Goal: Information Seeking & Learning: Learn about a topic

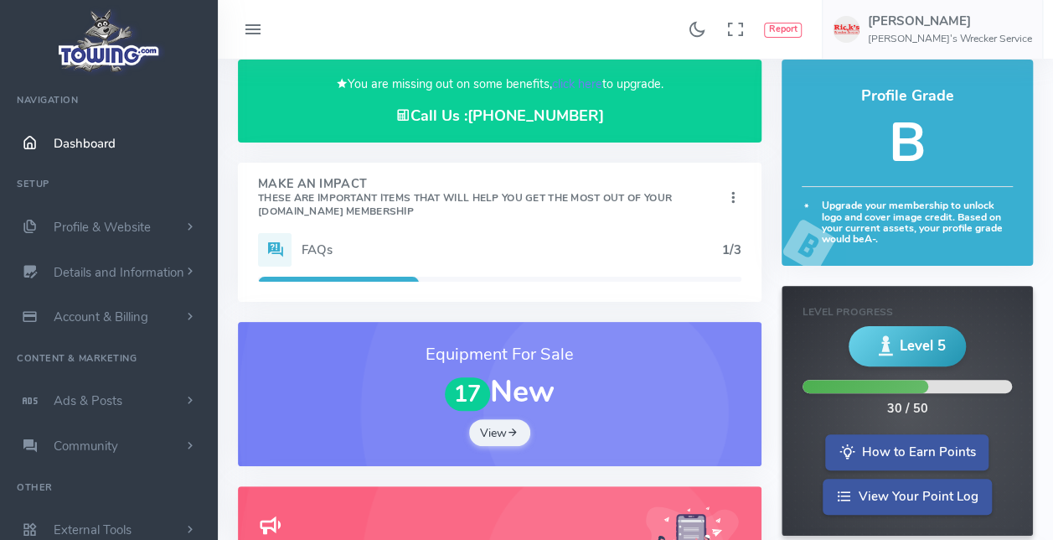
scroll to position [63, 0]
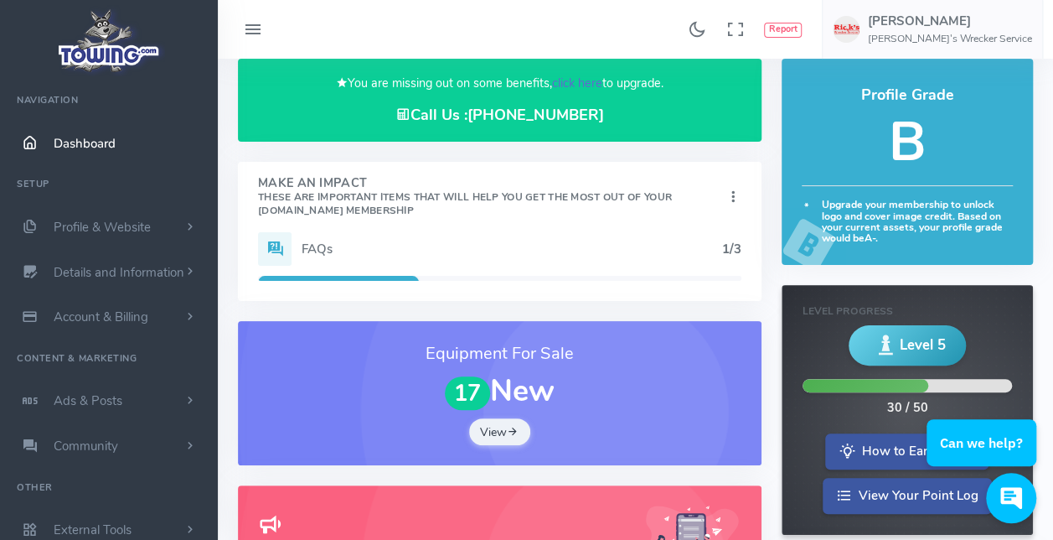
click at [567, 77] on link "click here" at bounding box center [577, 83] width 50 height 17
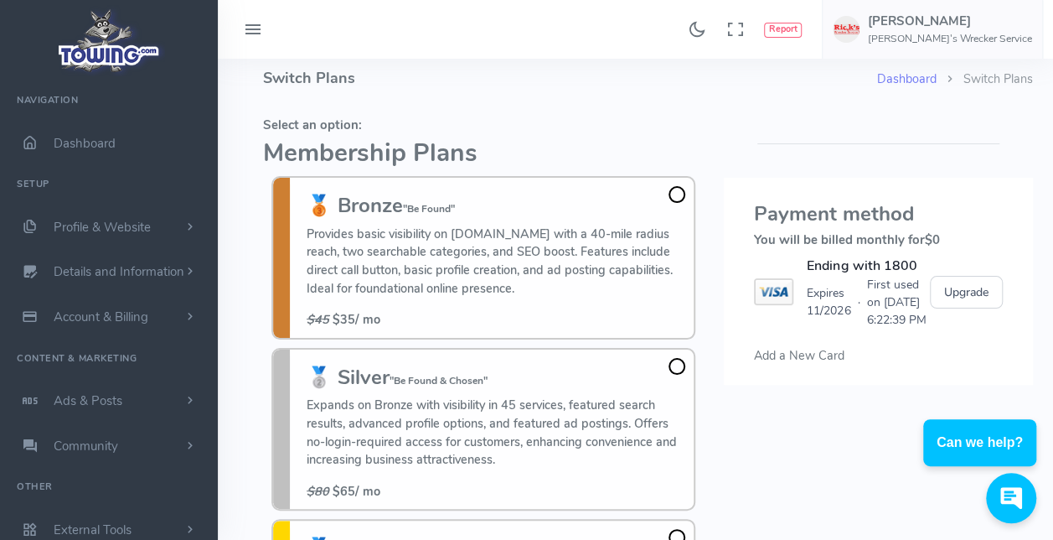
scroll to position [8, 0]
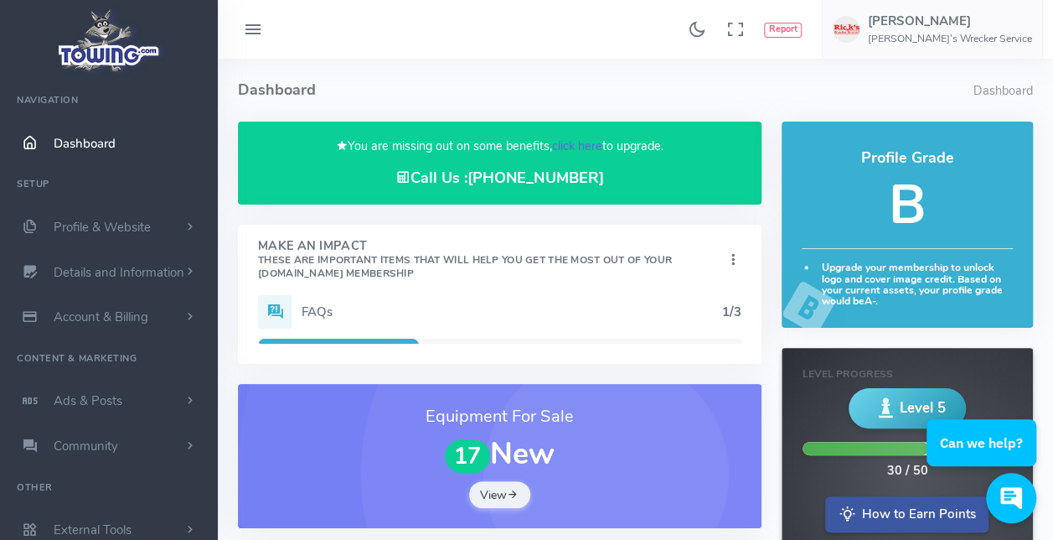
click at [577, 139] on link "click here" at bounding box center [577, 145] width 50 height 17
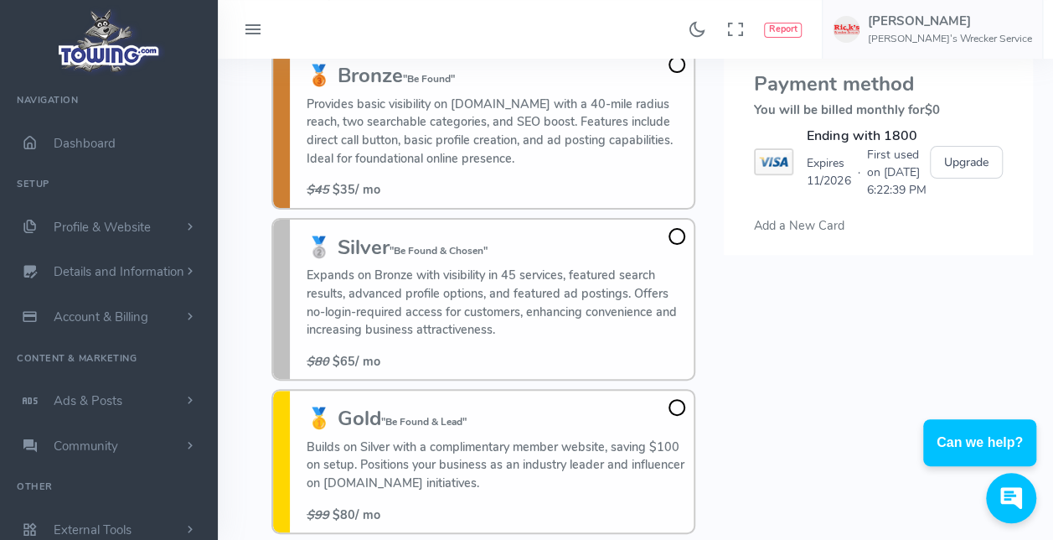
scroll to position [230, 0]
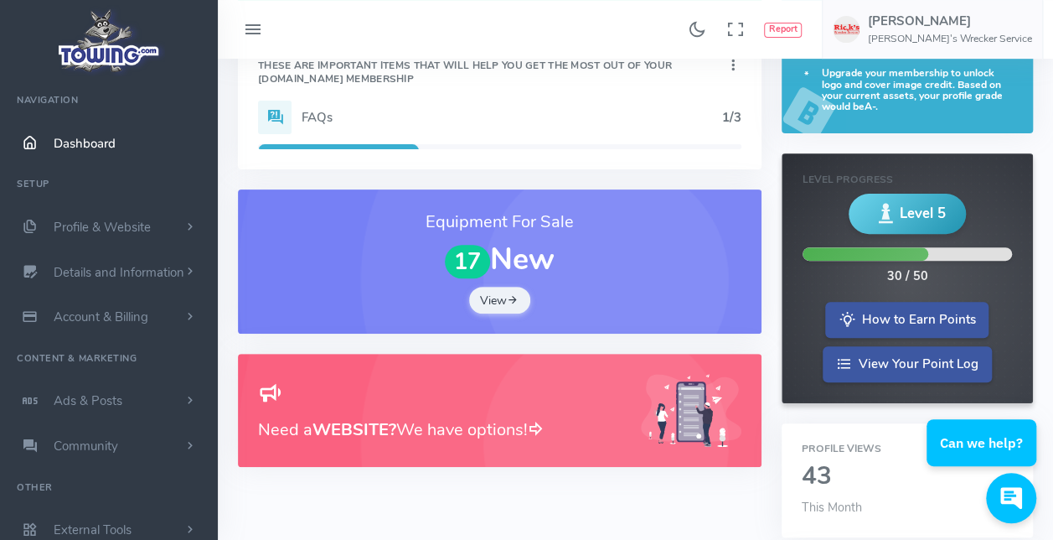
scroll to position [398, 0]
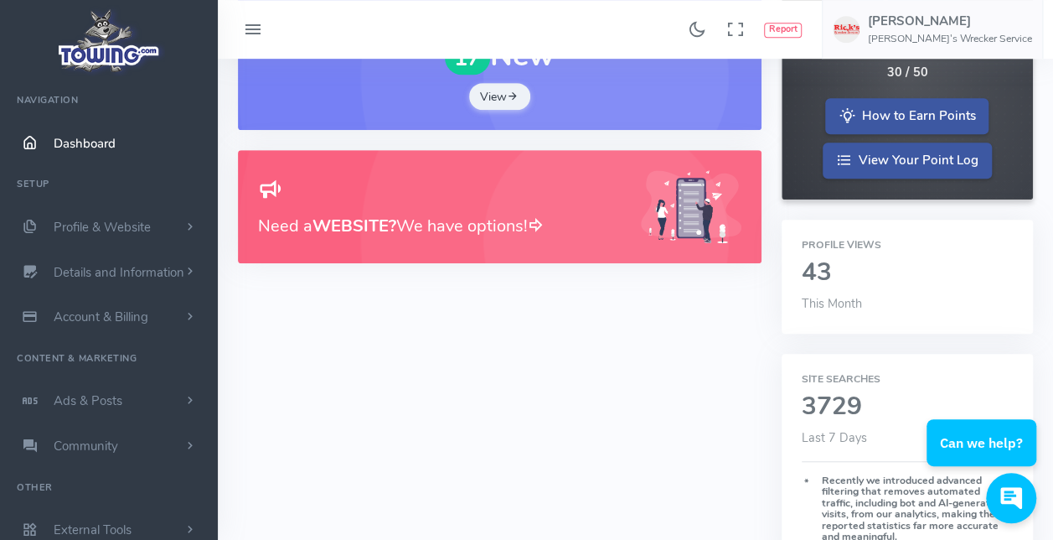
click at [812, 265] on h2 "43" at bounding box center [907, 273] width 211 height 28
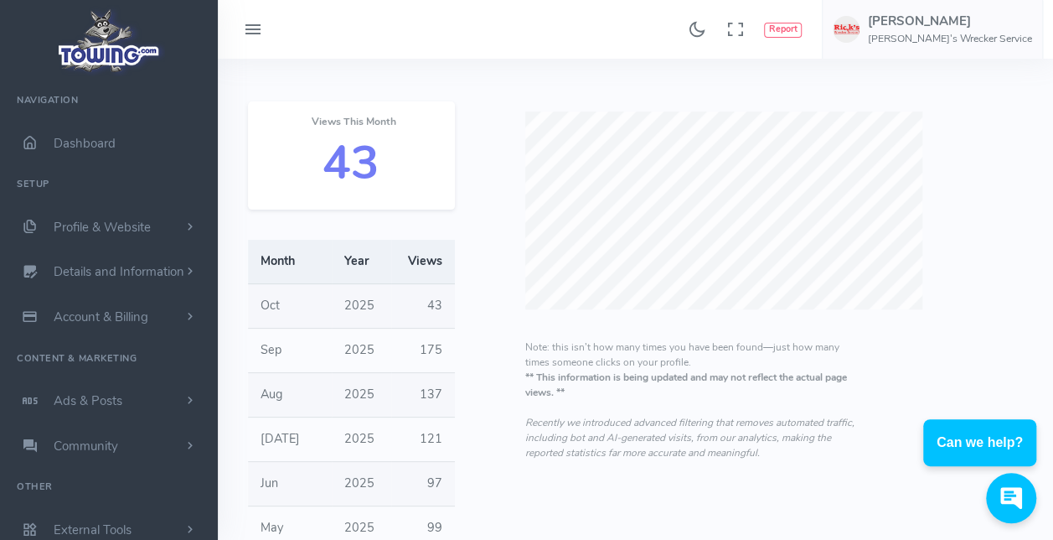
scroll to position [42, 0]
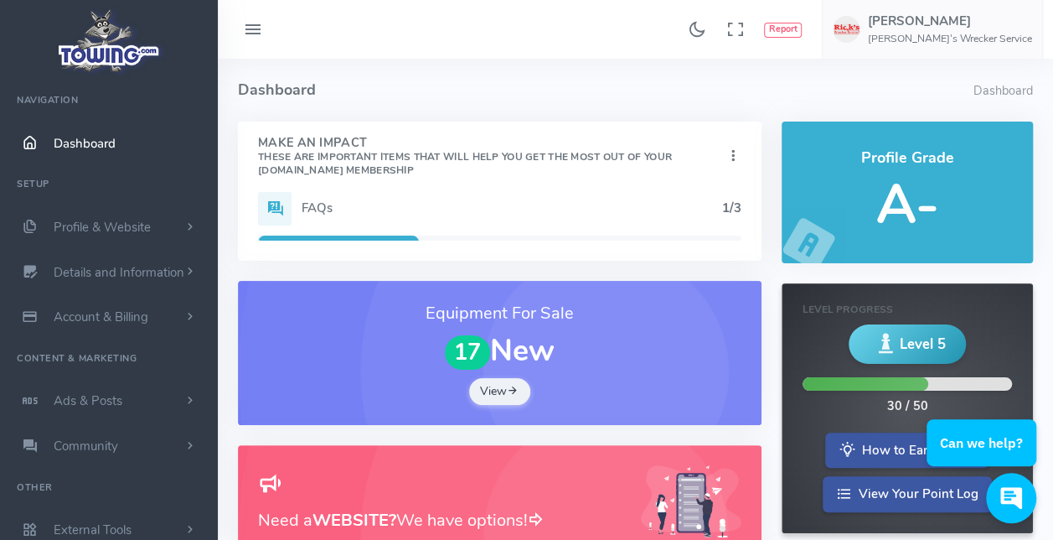
click at [525, 176] on h4 "Make An Impact These are important items that will help you get the most out of…" at bounding box center [491, 157] width 467 height 40
click at [732, 153] on icon at bounding box center [733, 156] width 17 height 23
click at [621, 112] on h4 "Dashboard" at bounding box center [606, 90] width 736 height 63
click at [624, 99] on h4 "Dashboard" at bounding box center [606, 90] width 736 height 63
click at [275, 202] on icon at bounding box center [275, 209] width 34 height 34
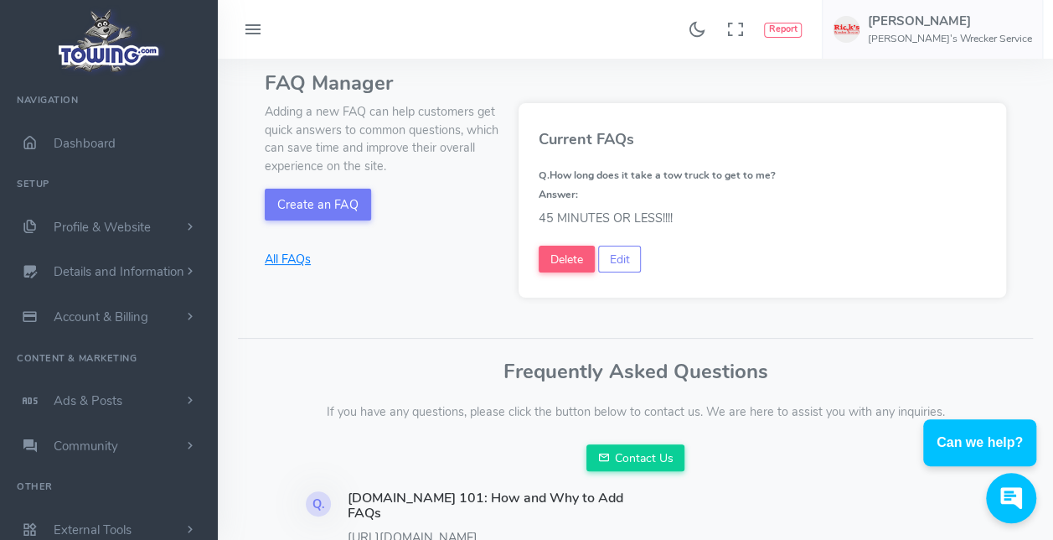
scroll to position [17, 0]
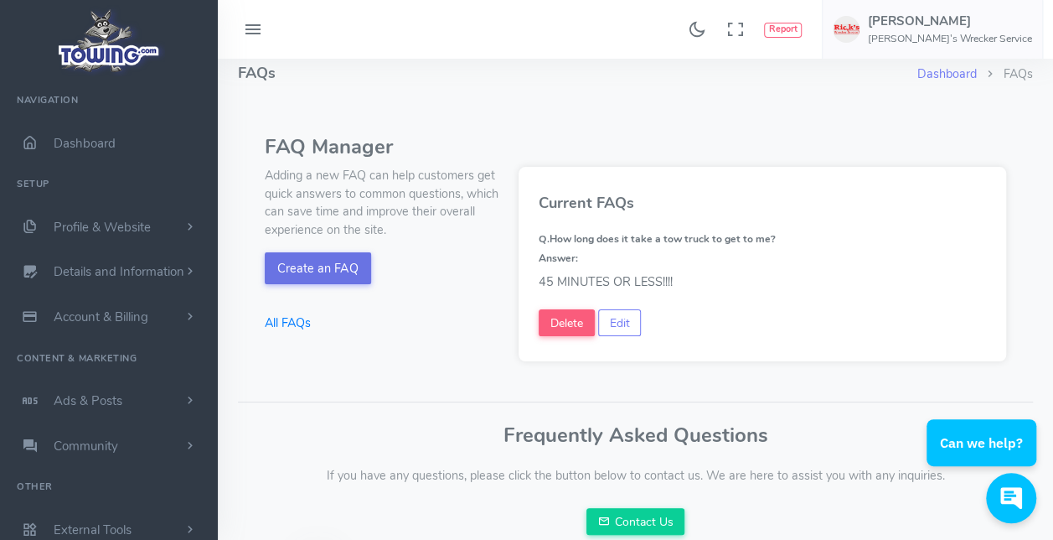
click at [309, 265] on button "Create an FAQ" at bounding box center [318, 268] width 106 height 32
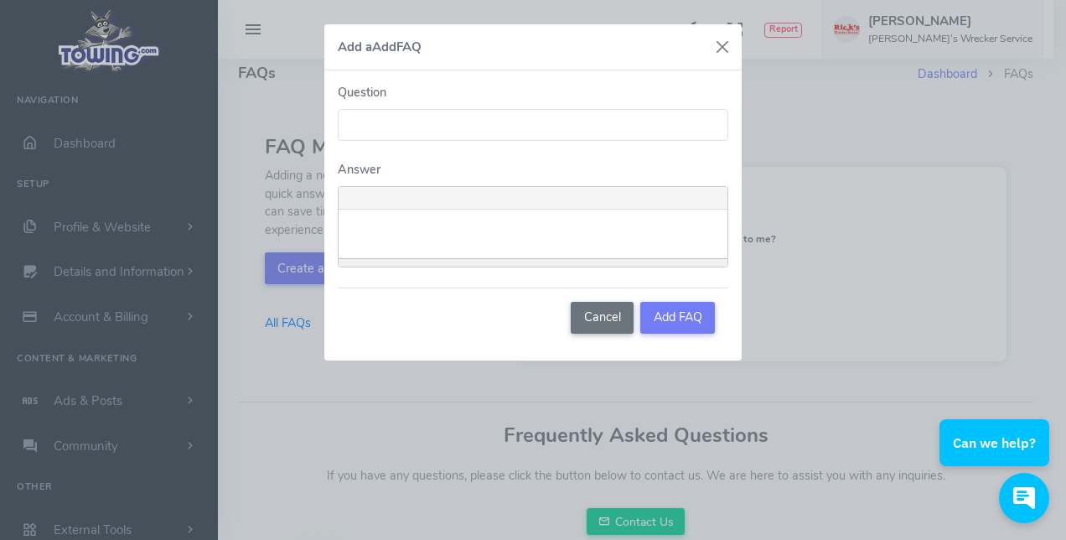
click at [982, 126] on div "Add a Add FAQ Question Answer <p><br></p> Insert Link Text to display To what U…" at bounding box center [533, 270] width 1066 height 540
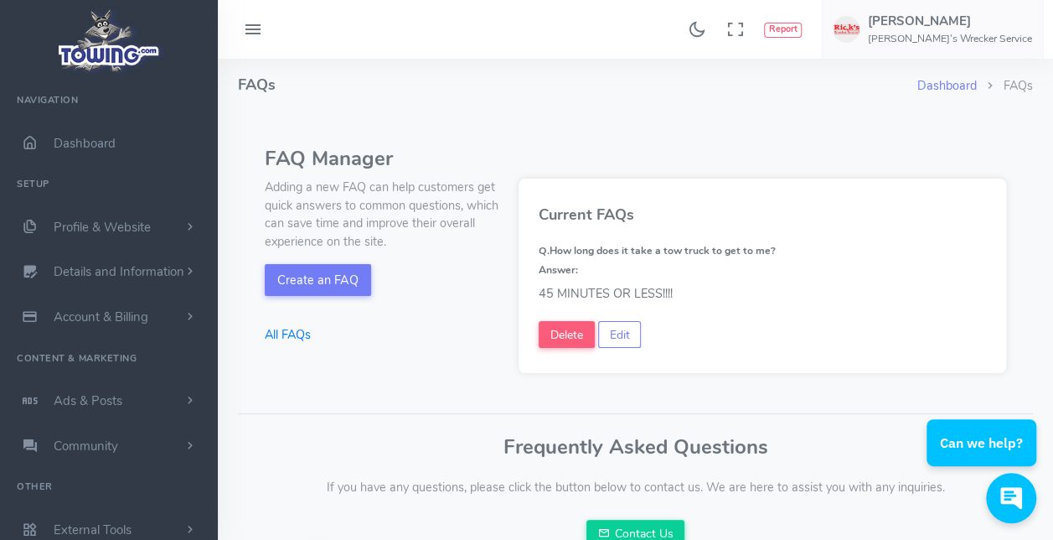
scroll to position [0, 0]
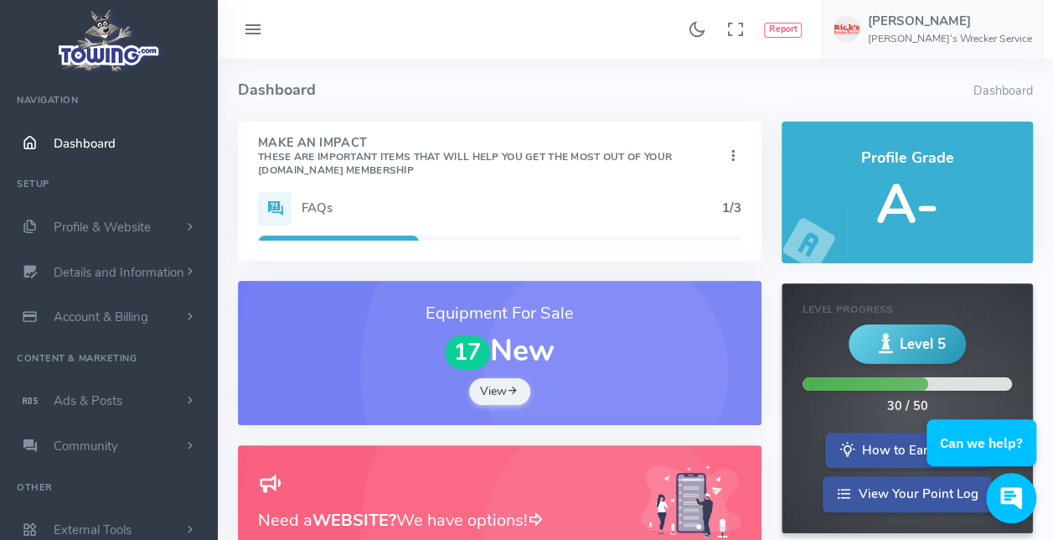
click at [78, 140] on span "Dashboard" at bounding box center [85, 143] width 62 height 17
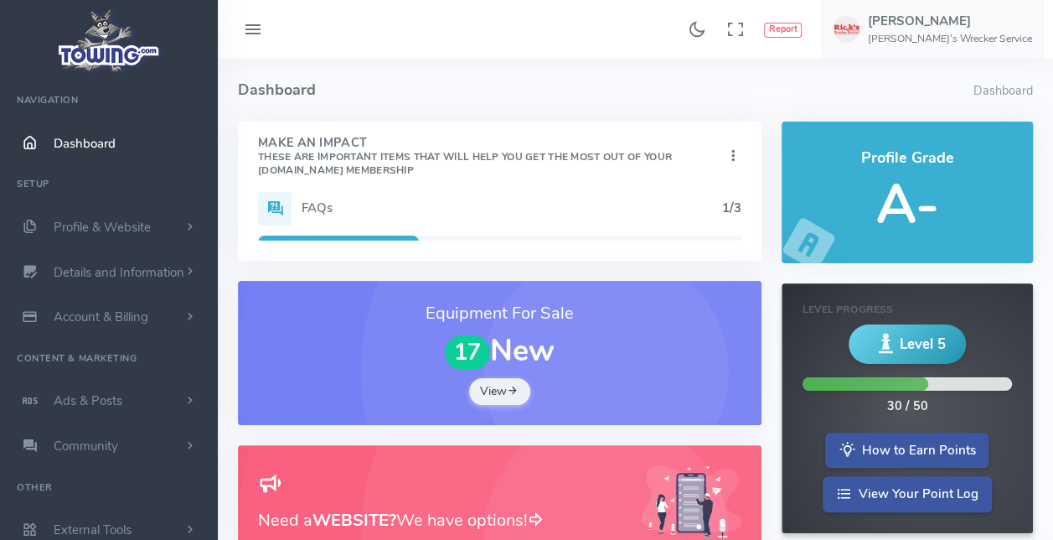
click at [21, 184] on ul "Navigation Dashboard Setup Profile & Website Homepage Content Service List - Wh…" at bounding box center [109, 316] width 218 height 471
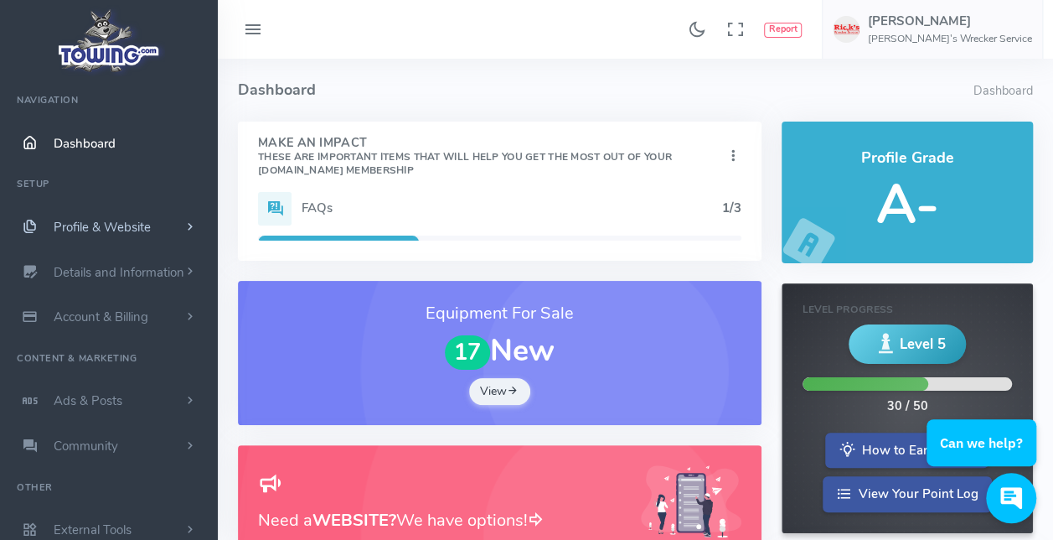
click at [75, 225] on span "Profile & Website" at bounding box center [102, 227] width 97 height 17
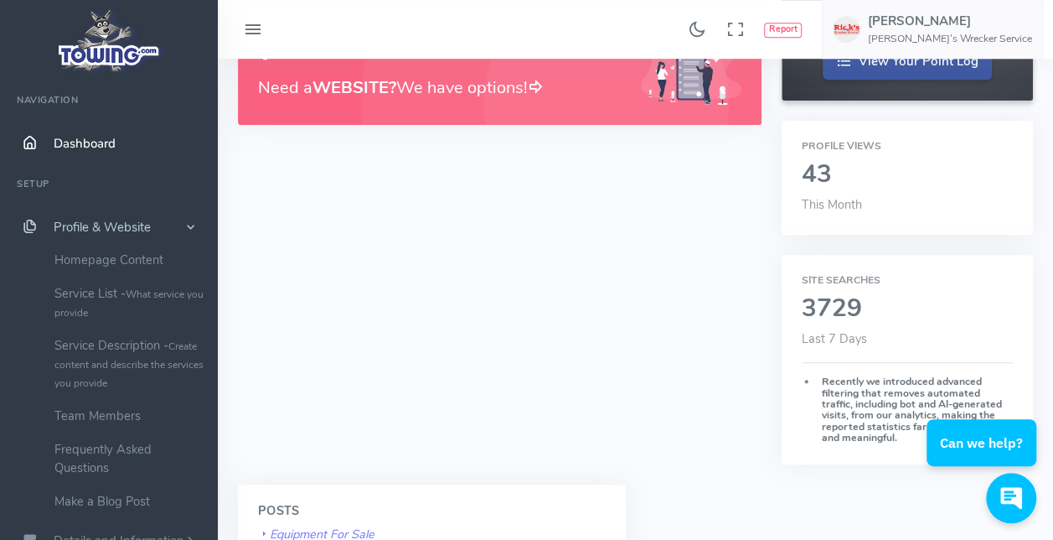
scroll to position [440, 0]
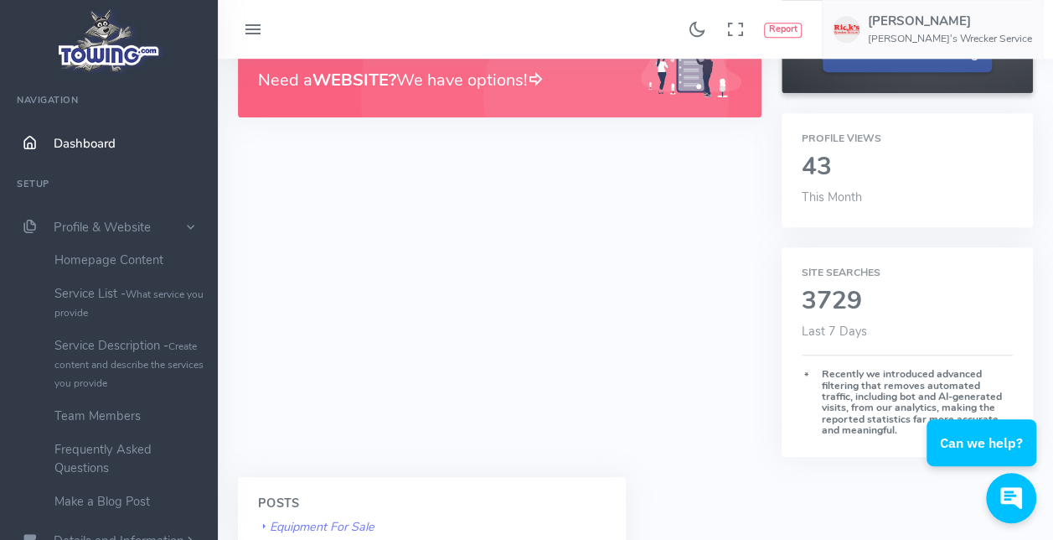
click div "Profile Grade A- Level Progress Level 5 30 / 50 How to Earn Points View Your Po…"
